Goal: Task Accomplishment & Management: Manage account settings

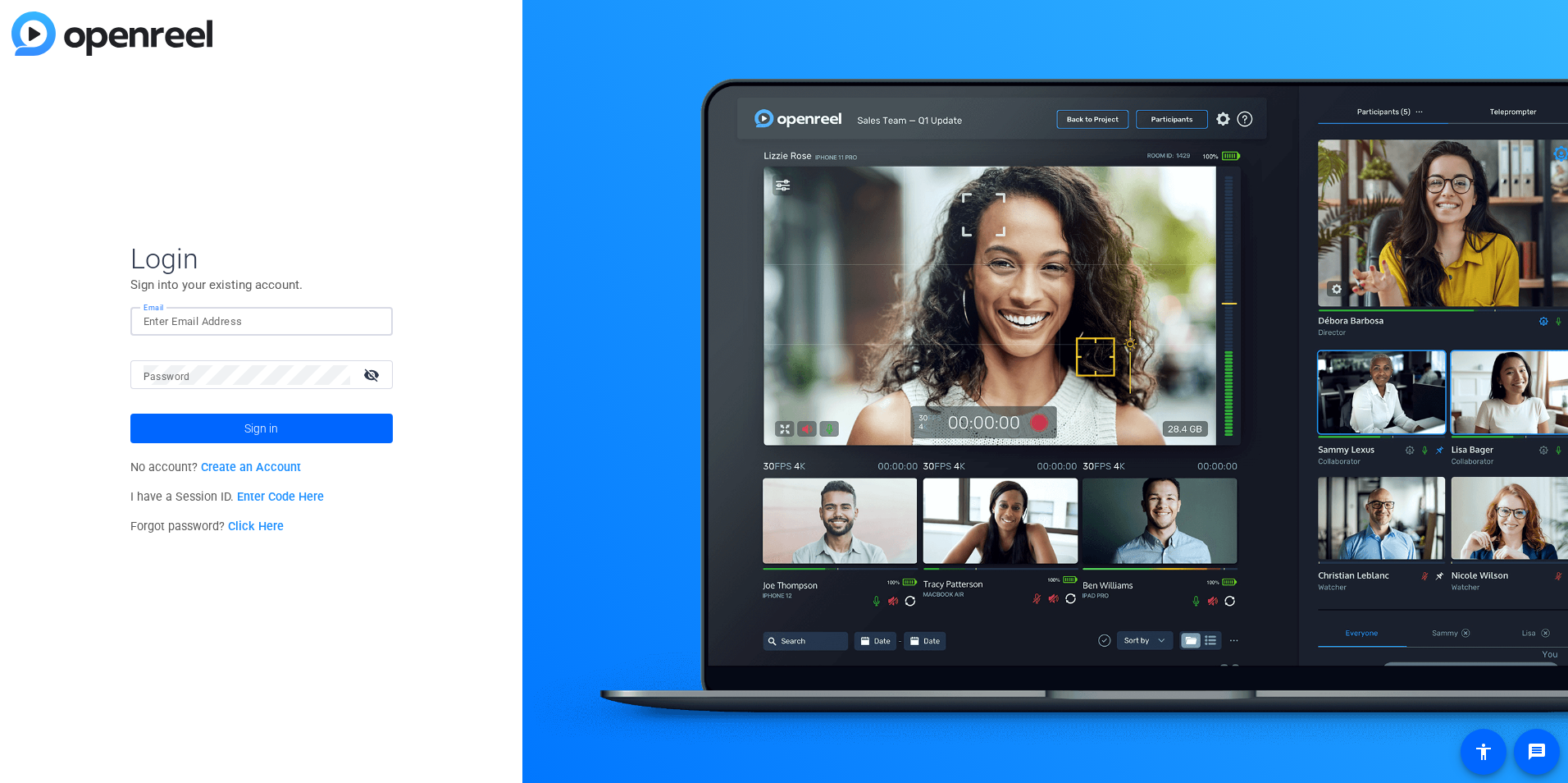
click at [229, 325] on input "Email" at bounding box center [262, 322] width 236 height 20
click at [324, 422] on span at bounding box center [261, 429] width 263 height 40
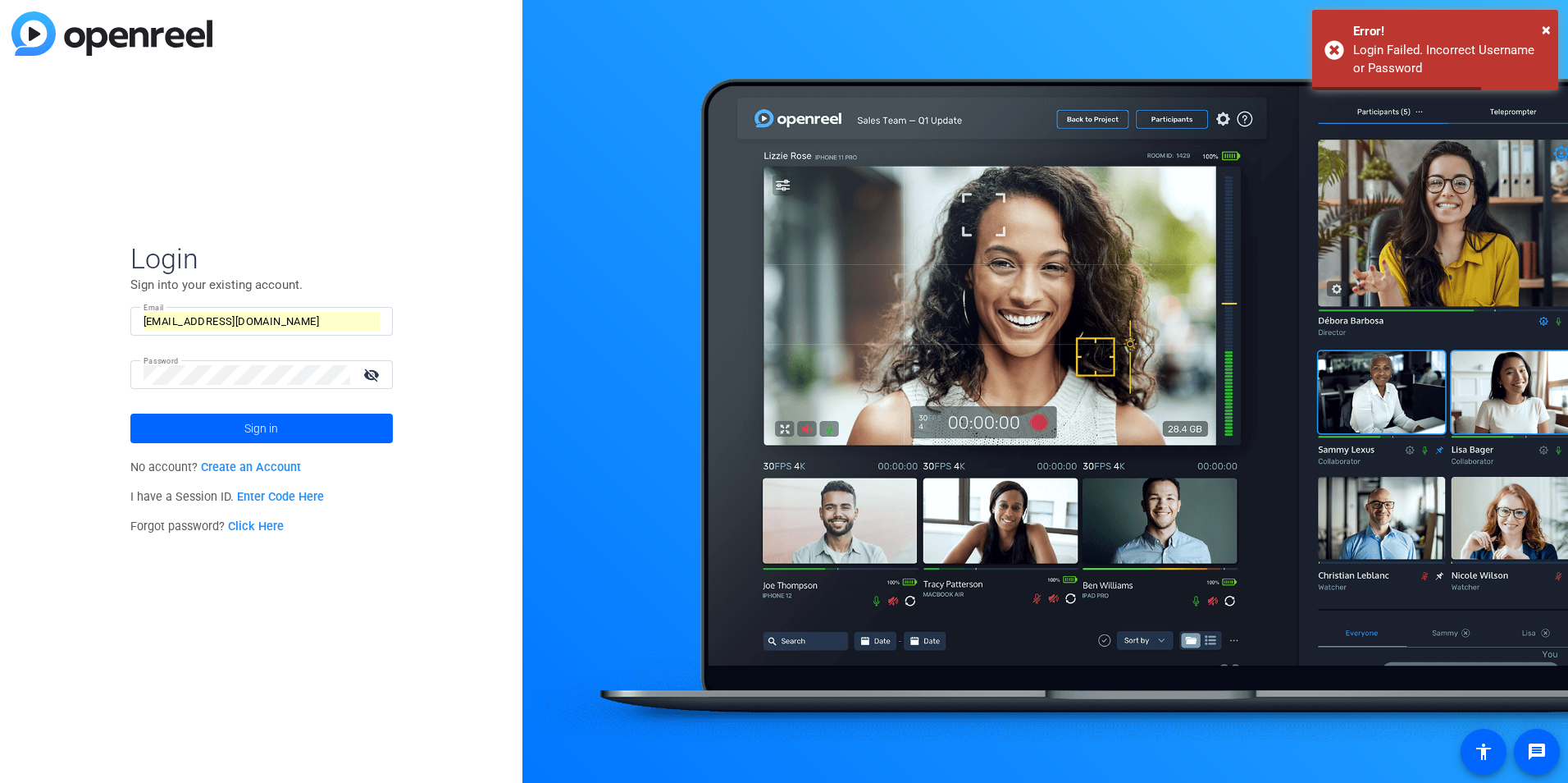
click at [1105, 20] on div at bounding box center [1045, 391] width 1045 height 783
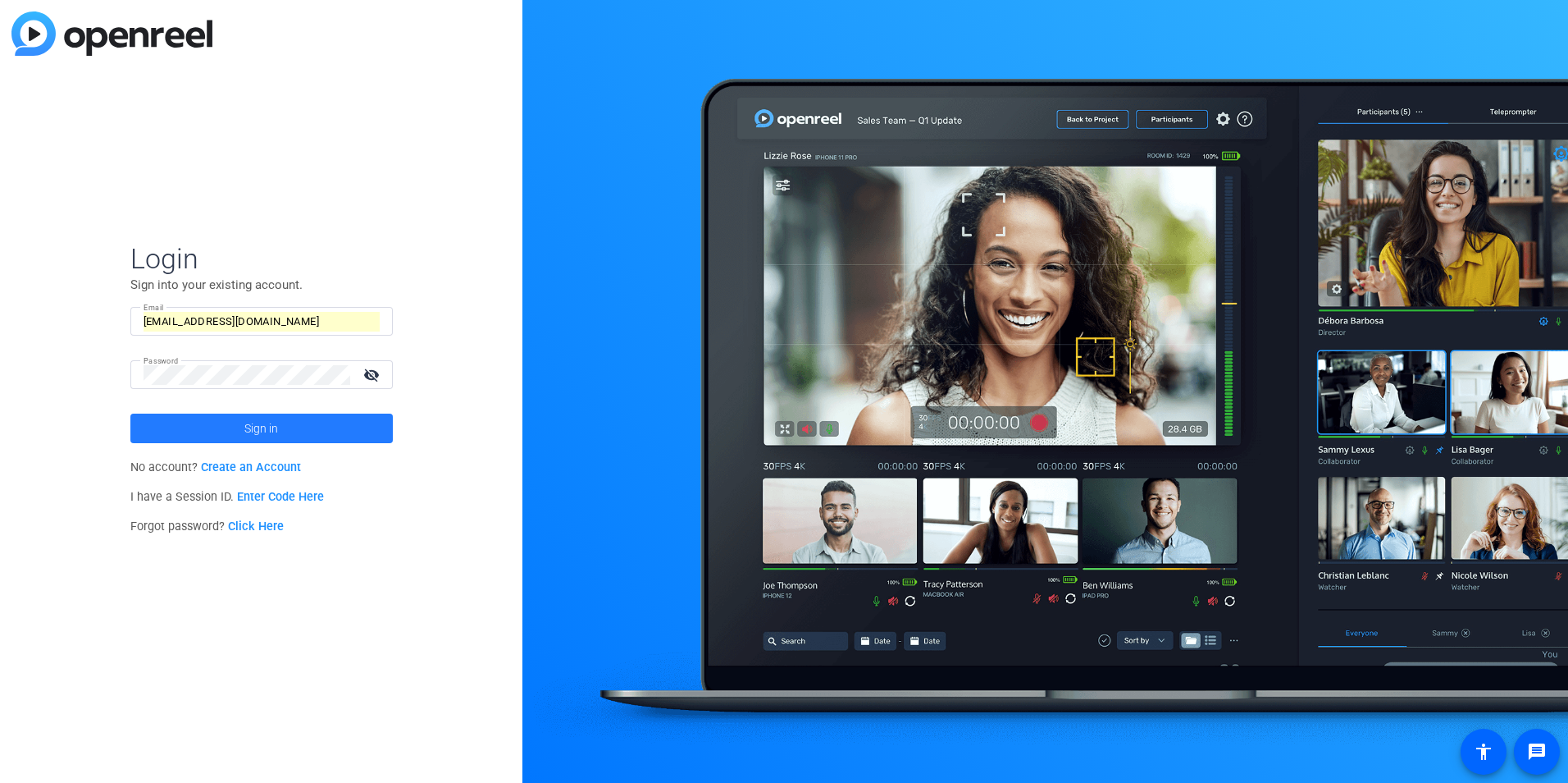
click at [251, 436] on span "Sign in" at bounding box center [261, 428] width 34 height 41
click at [376, 379] on mat-icon "visibility_off" at bounding box center [373, 374] width 40 height 24
drag, startPoint x: 270, startPoint y: 322, endPoint x: 116, endPoint y: 314, distance: 154.2
click at [116, 314] on div "Login Sign into your existing account. Email [EMAIL_ADDRESS][DOMAIN_NAME] Passw…" at bounding box center [261, 391] width 523 height 783
type input "[EMAIL_ADDRESS][DOMAIN_NAME]"
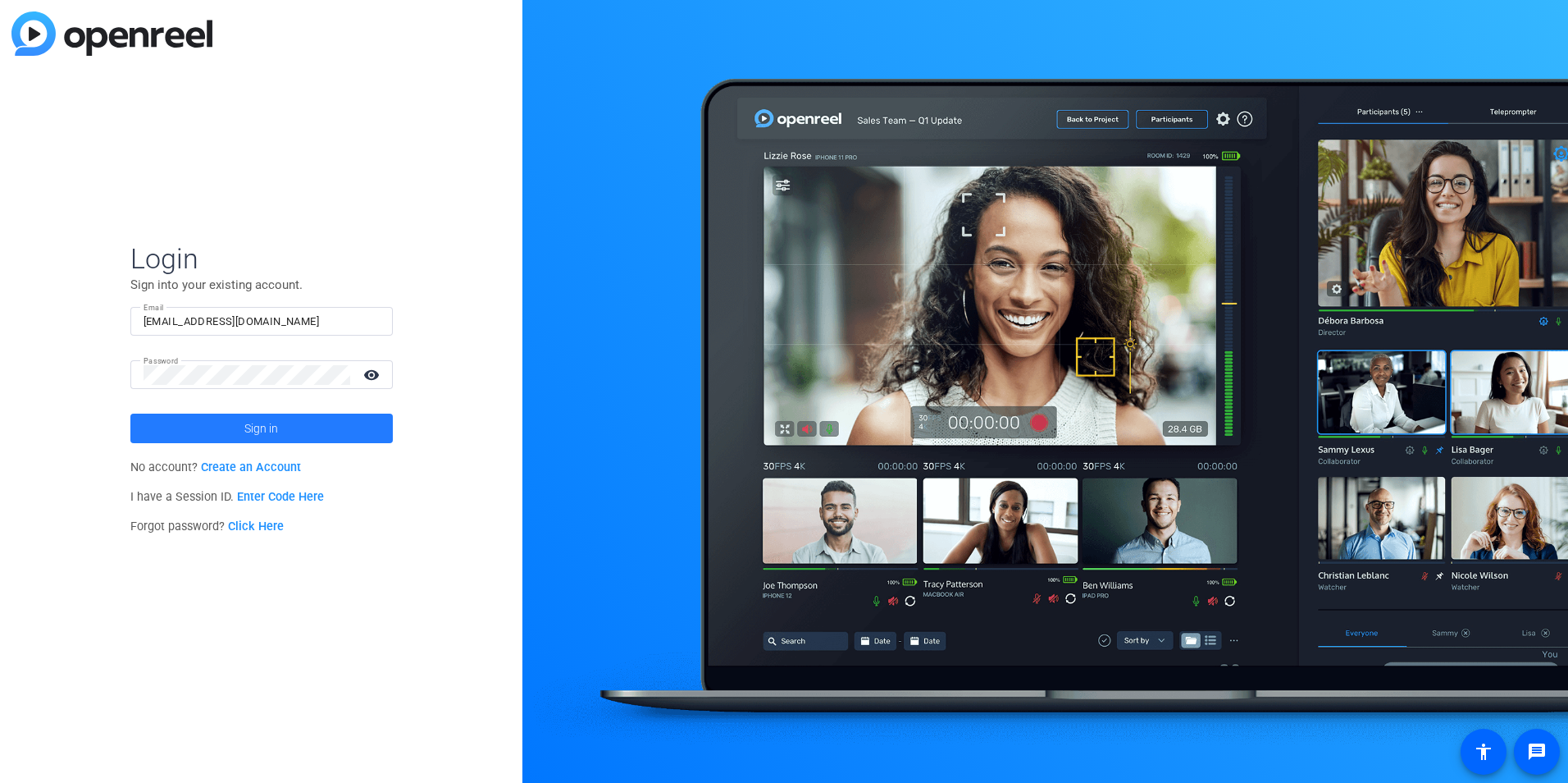
click at [265, 438] on span "Sign in" at bounding box center [261, 428] width 34 height 41
click at [261, 429] on span "Sign in" at bounding box center [261, 428] width 34 height 41
click at [55, 345] on div "Login Sign into your existing account. Email [EMAIL_ADDRESS][DOMAIN_NAME] Passw…" at bounding box center [261, 391] width 523 height 783
click at [130, 414] on button "Sign in" at bounding box center [261, 429] width 263 height 30
click at [235, 440] on span at bounding box center [261, 429] width 263 height 40
